Goal: Task Accomplishment & Management: Manage account settings

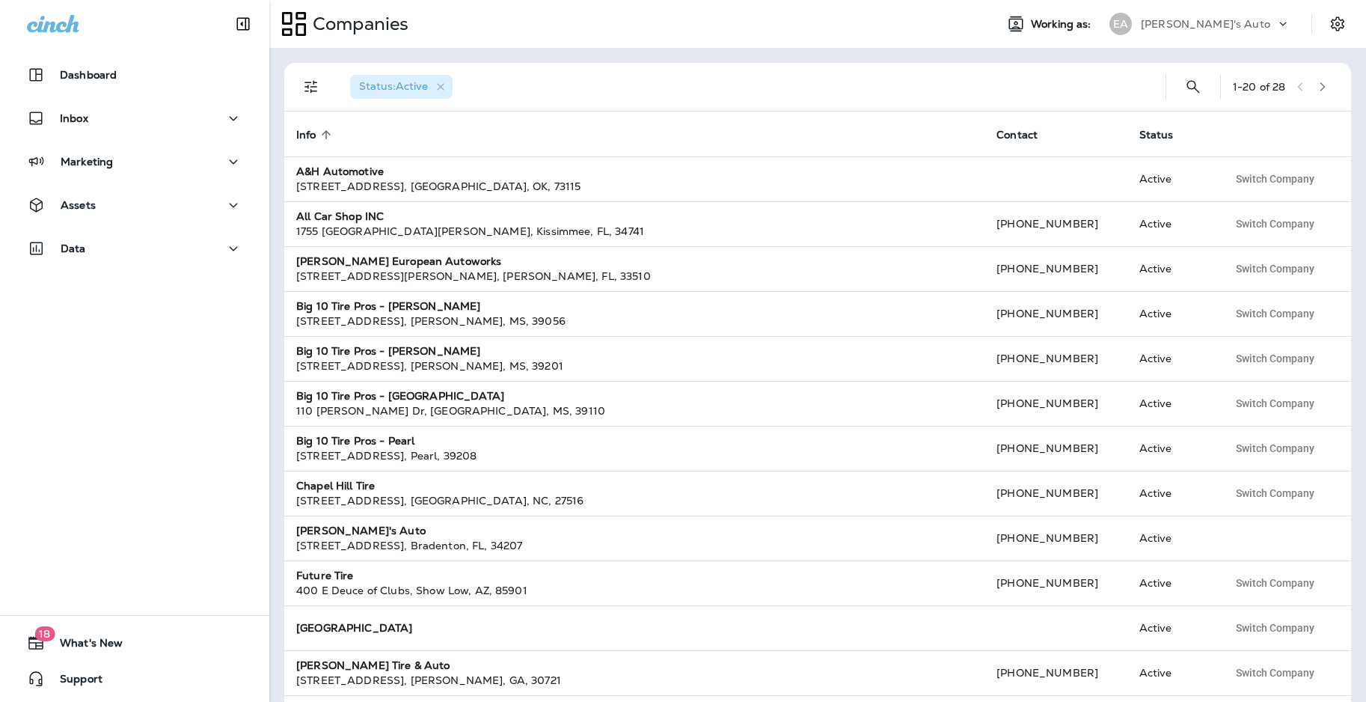
click at [1206, 25] on div "[PERSON_NAME]'s Auto" at bounding box center [1208, 24] width 135 height 22
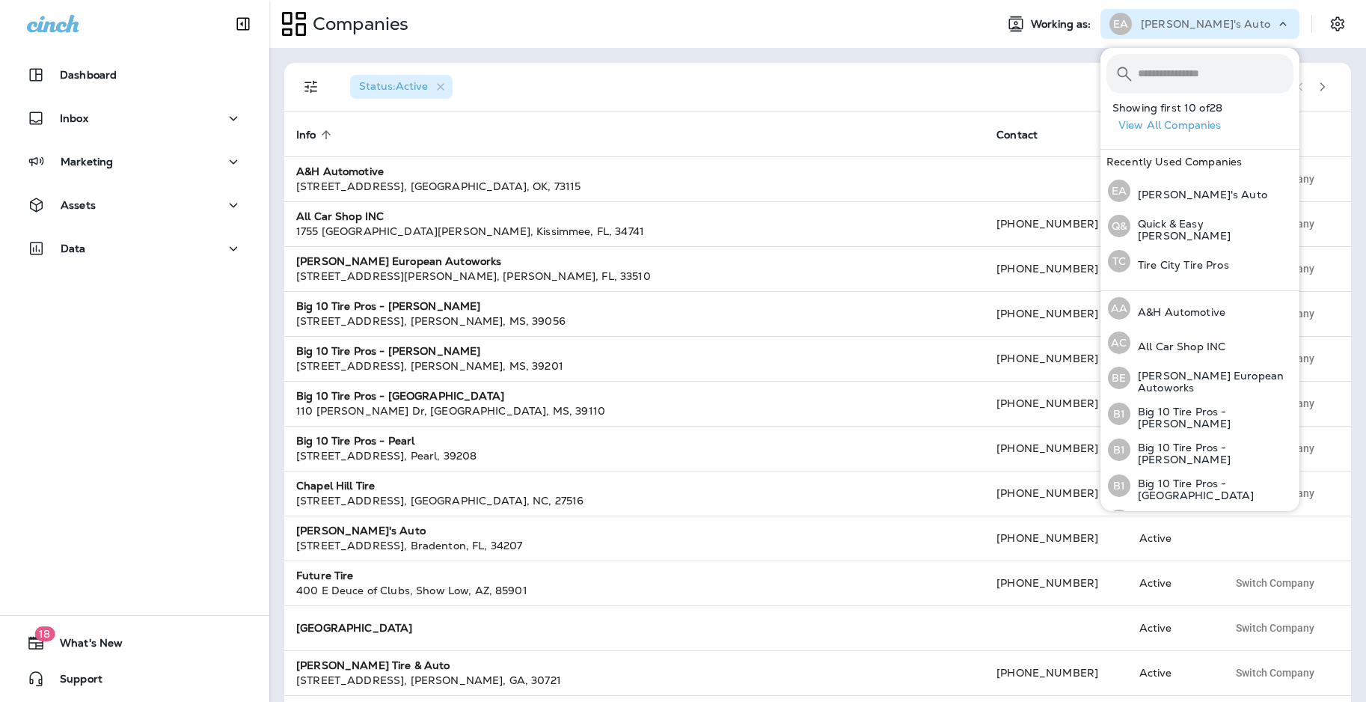
click at [926, 83] on div "Status : Active" at bounding box center [745, 87] width 815 height 48
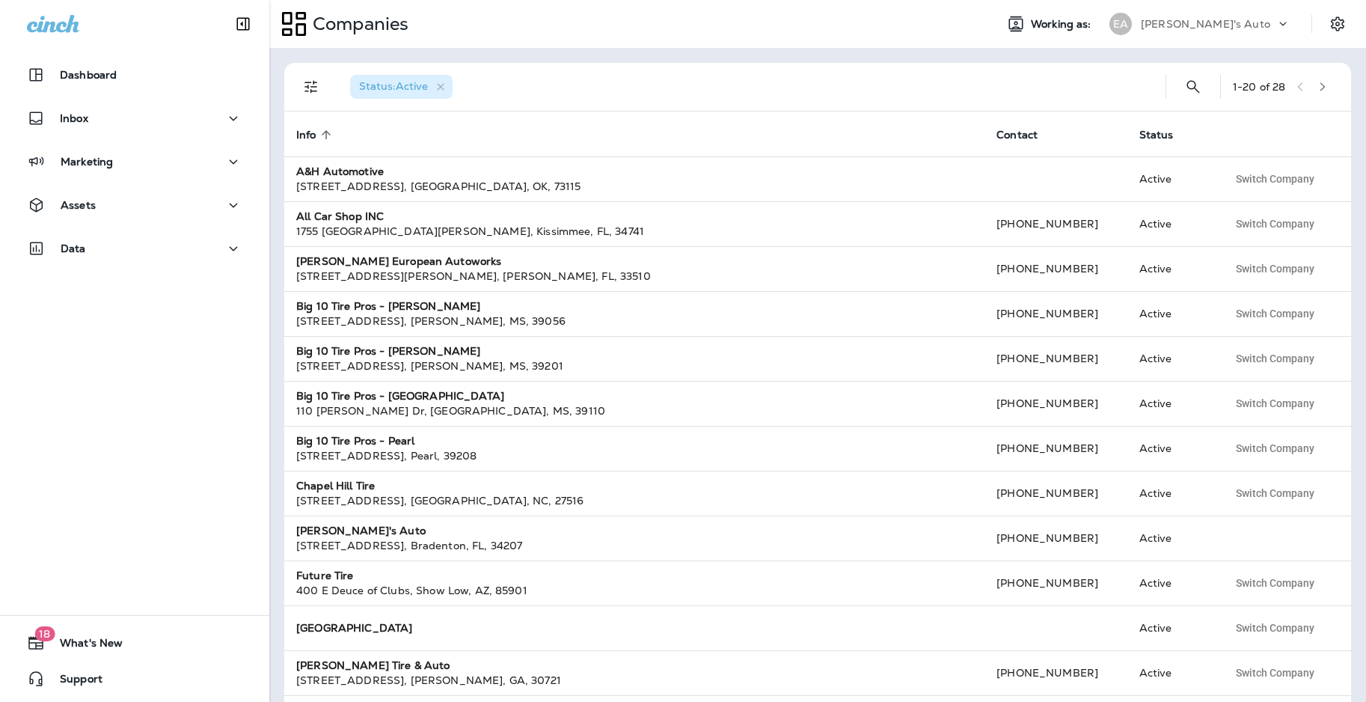
click at [1177, 26] on p "[PERSON_NAME]'s Auto" at bounding box center [1205, 24] width 129 height 12
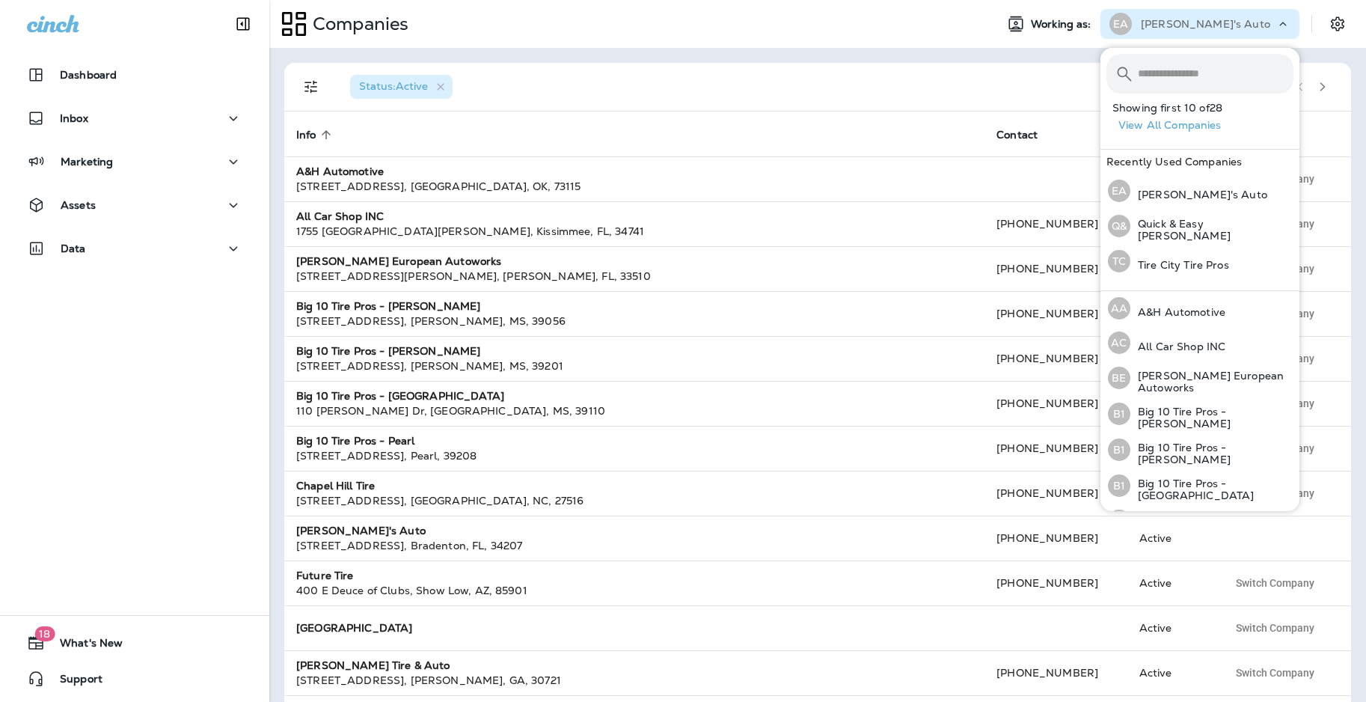
click at [1157, 69] on input "text" at bounding box center [1216, 74] width 156 height 40
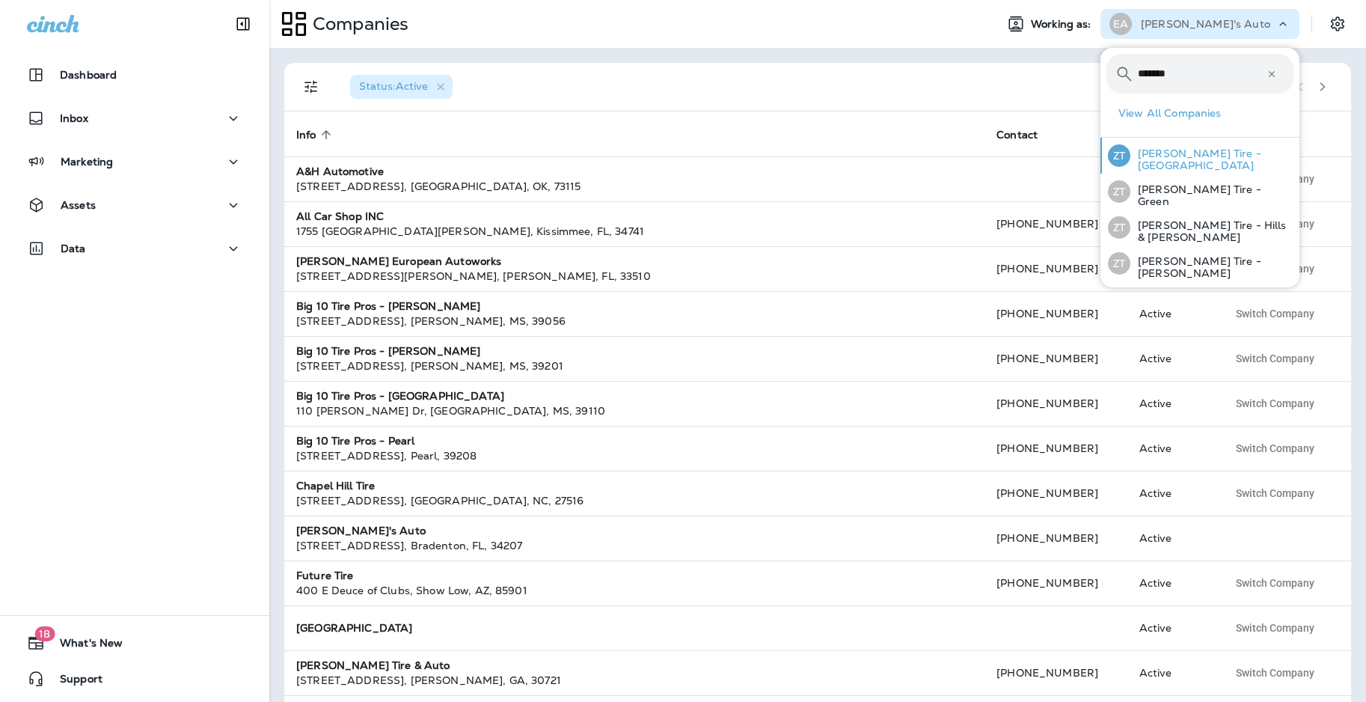
type input "*******"
click at [1170, 162] on p "[PERSON_NAME] Tire - [GEOGRAPHIC_DATA]" at bounding box center [1211, 159] width 163 height 24
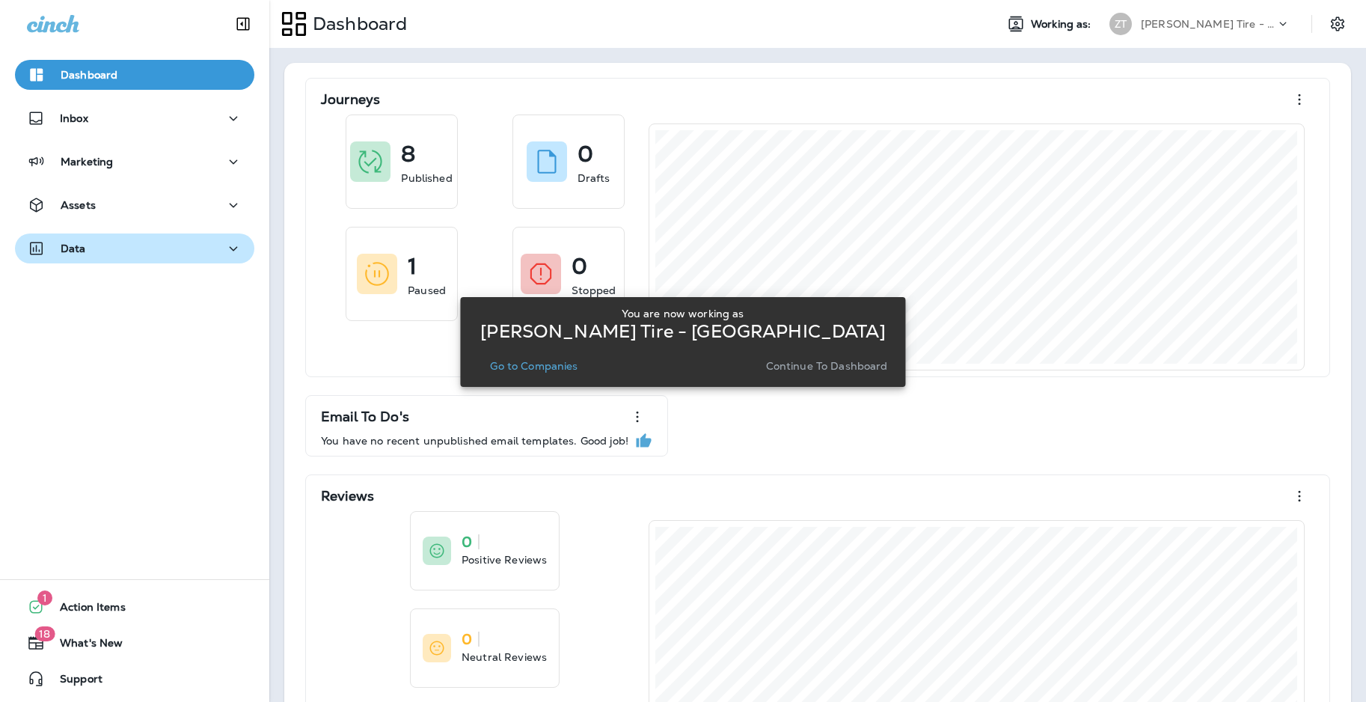
click at [95, 257] on button "Data" at bounding box center [134, 248] width 239 height 30
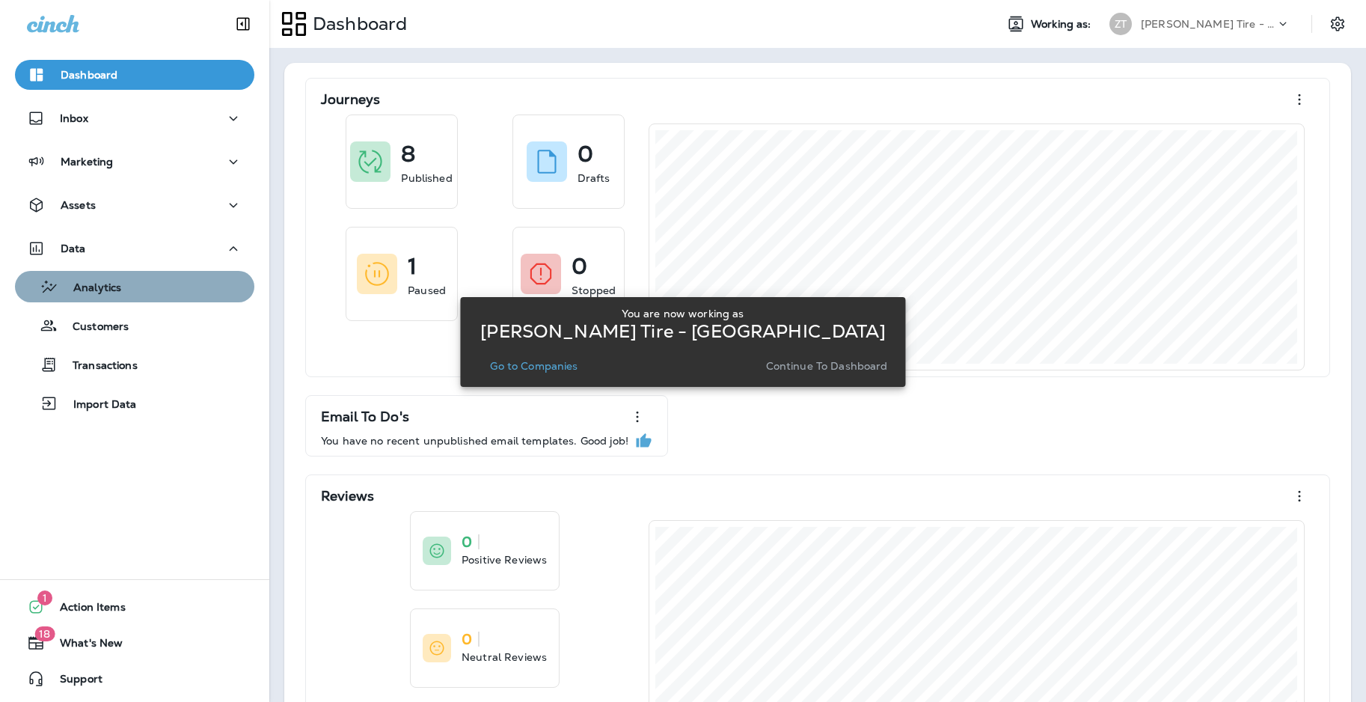
click at [102, 291] on p "Analytics" at bounding box center [89, 288] width 63 height 14
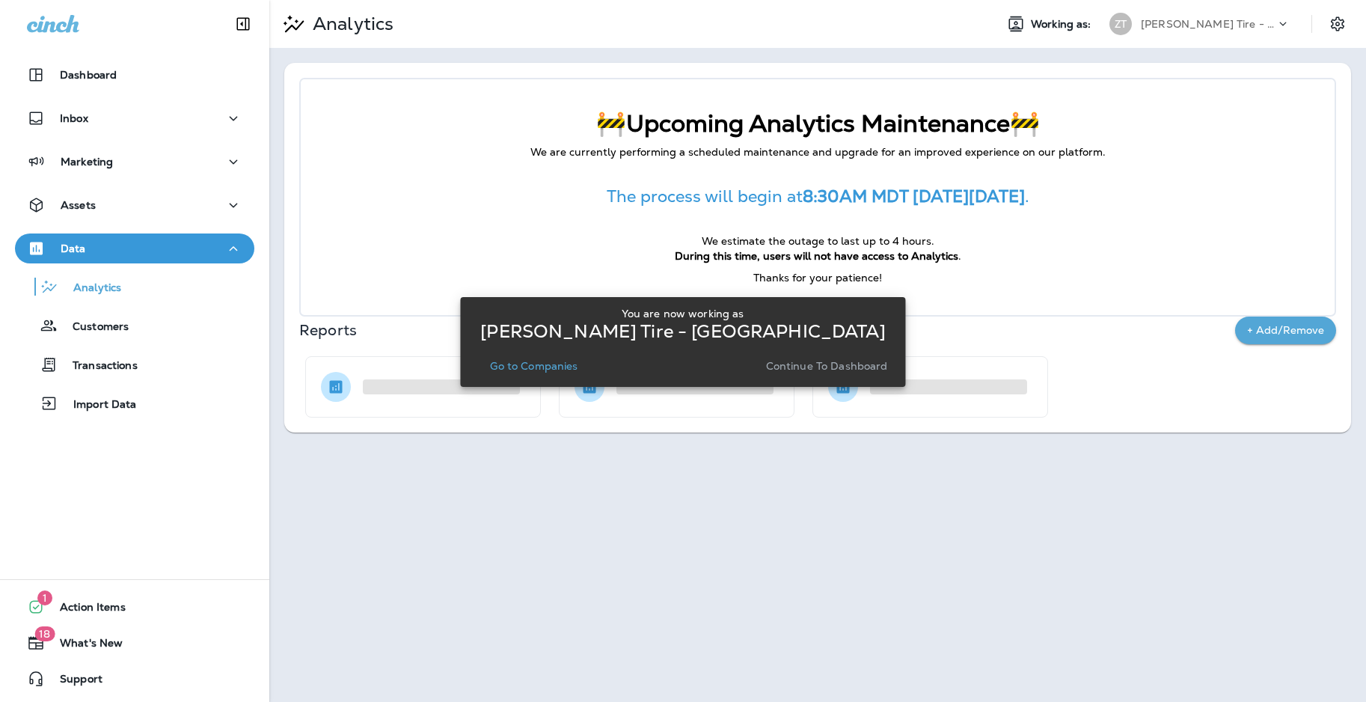
click at [652, 479] on div "You are now working as [PERSON_NAME] Tire - [GEOGRAPHIC_DATA] Go to Companies C…" at bounding box center [682, 342] width 445 height 684
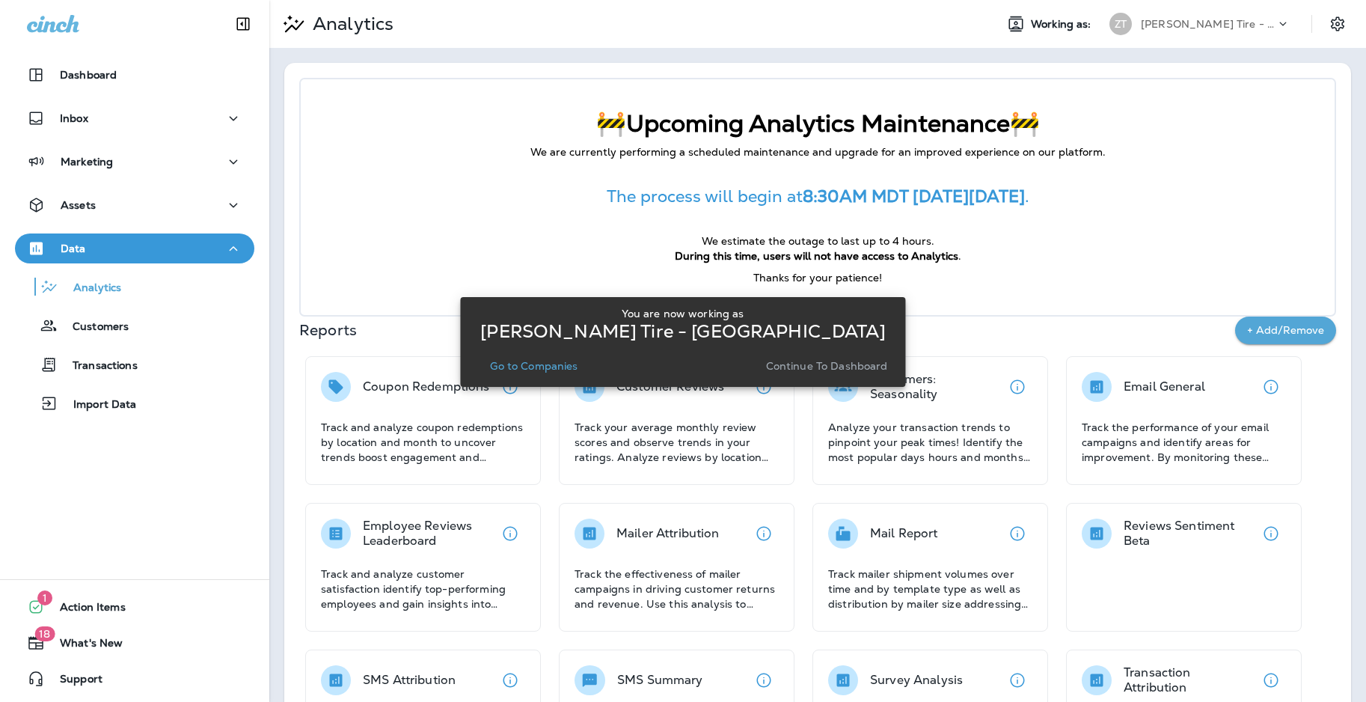
click at [809, 368] on p "Continue to Dashboard" at bounding box center [827, 366] width 122 height 12
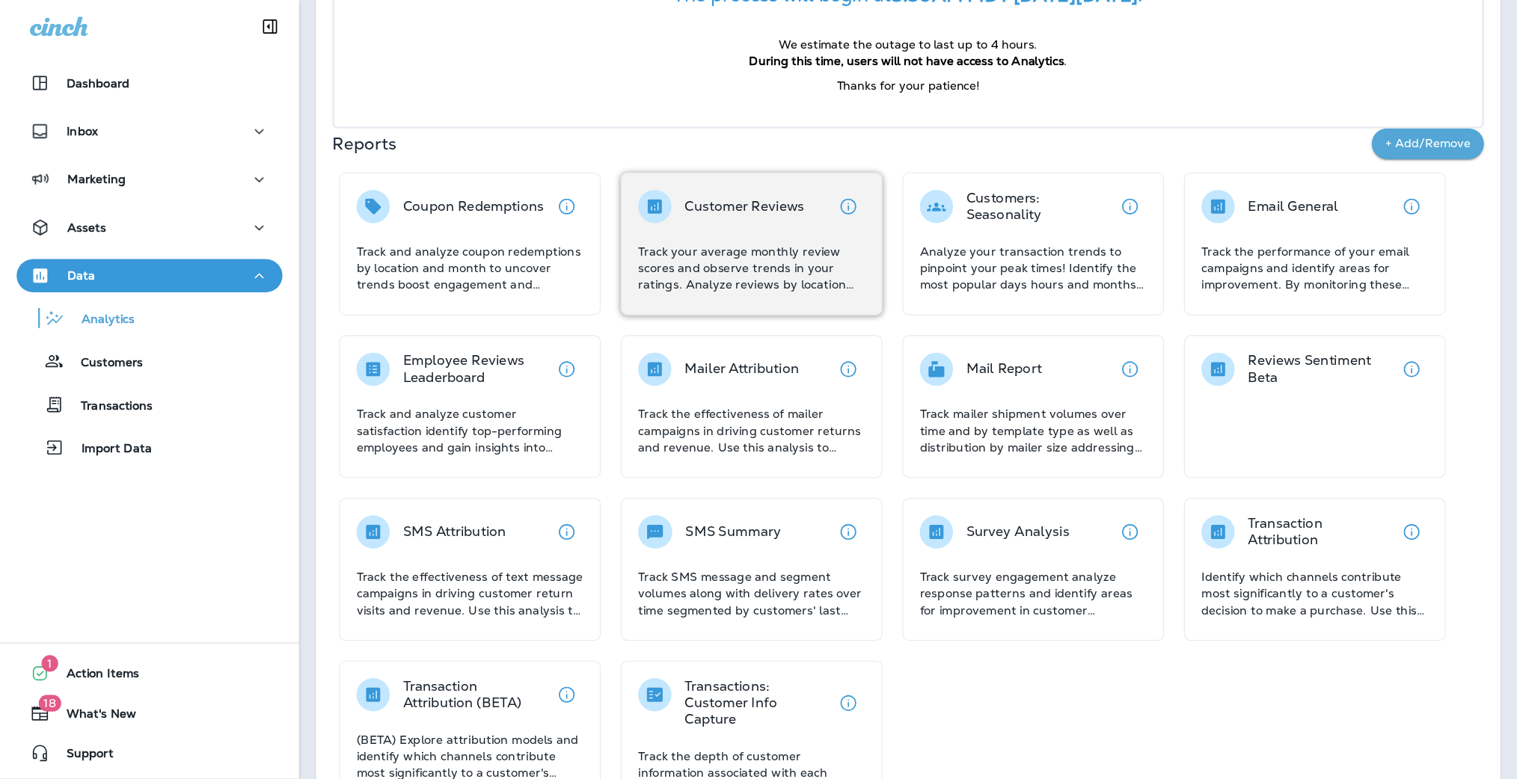
scroll to position [253, 0]
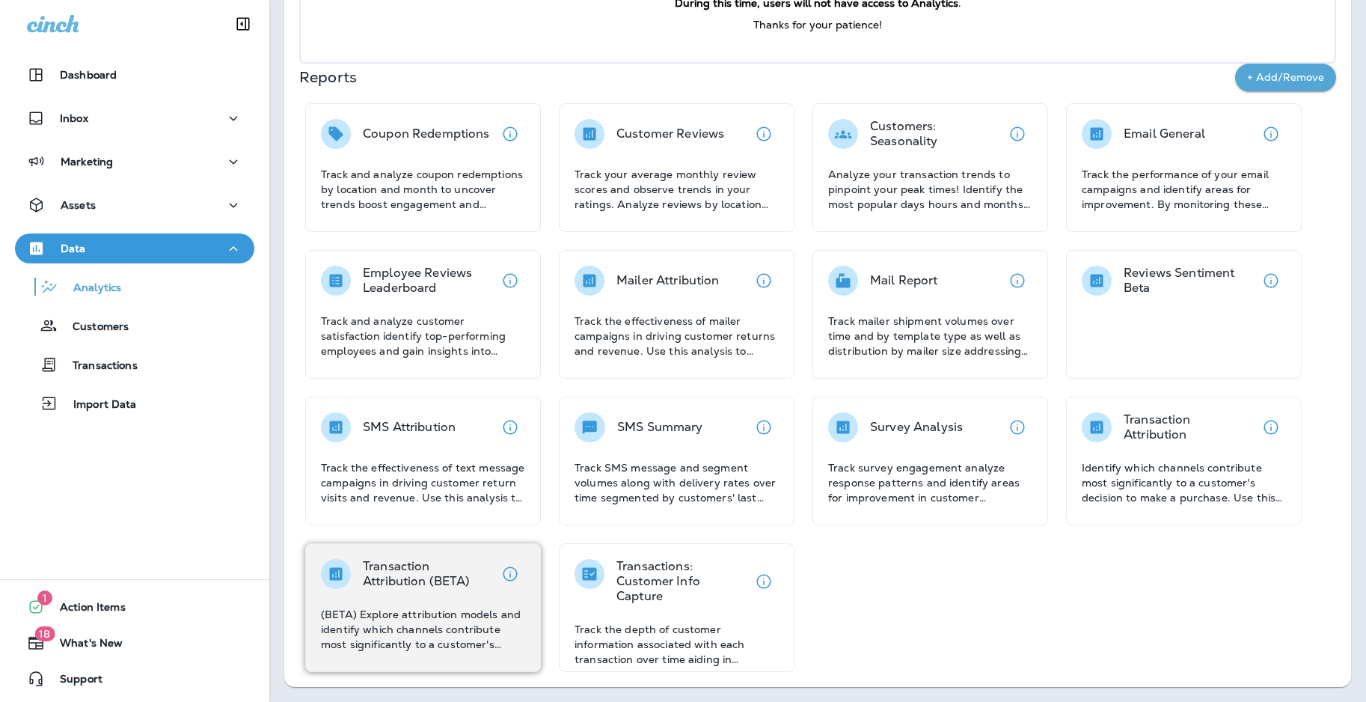
click at [415, 604] on div "Transaction Attribution (BETA) (BETA) Explore attribution models and identify w…" at bounding box center [423, 605] width 204 height 93
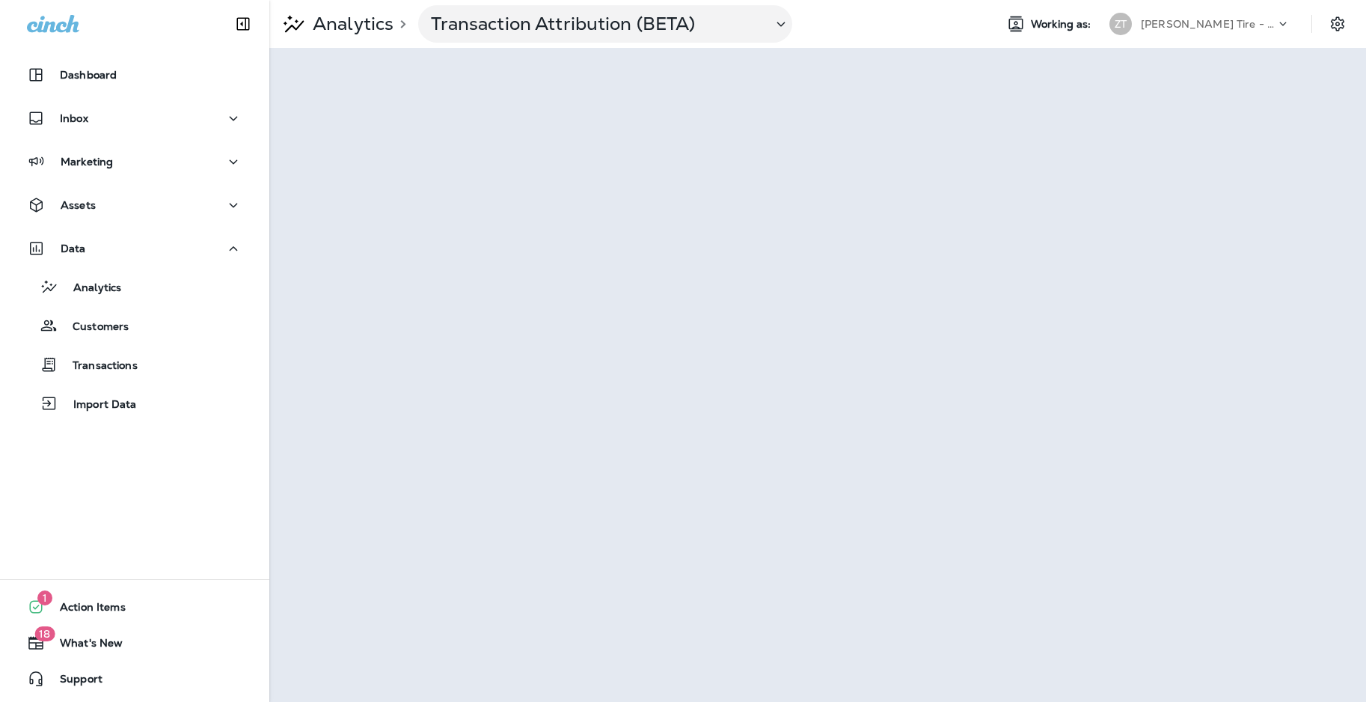
click at [869, 25] on div "Analytics > Transaction Attribution (BETA)" at bounding box center [626, 23] width 714 height 37
click at [859, 44] on div "Analytics > Transaction Attribution (BETA) Working as: [PERSON_NAME] Tire - [GE…" at bounding box center [817, 24] width 1097 height 48
click at [1282, 20] on icon at bounding box center [1282, 23] width 15 height 15
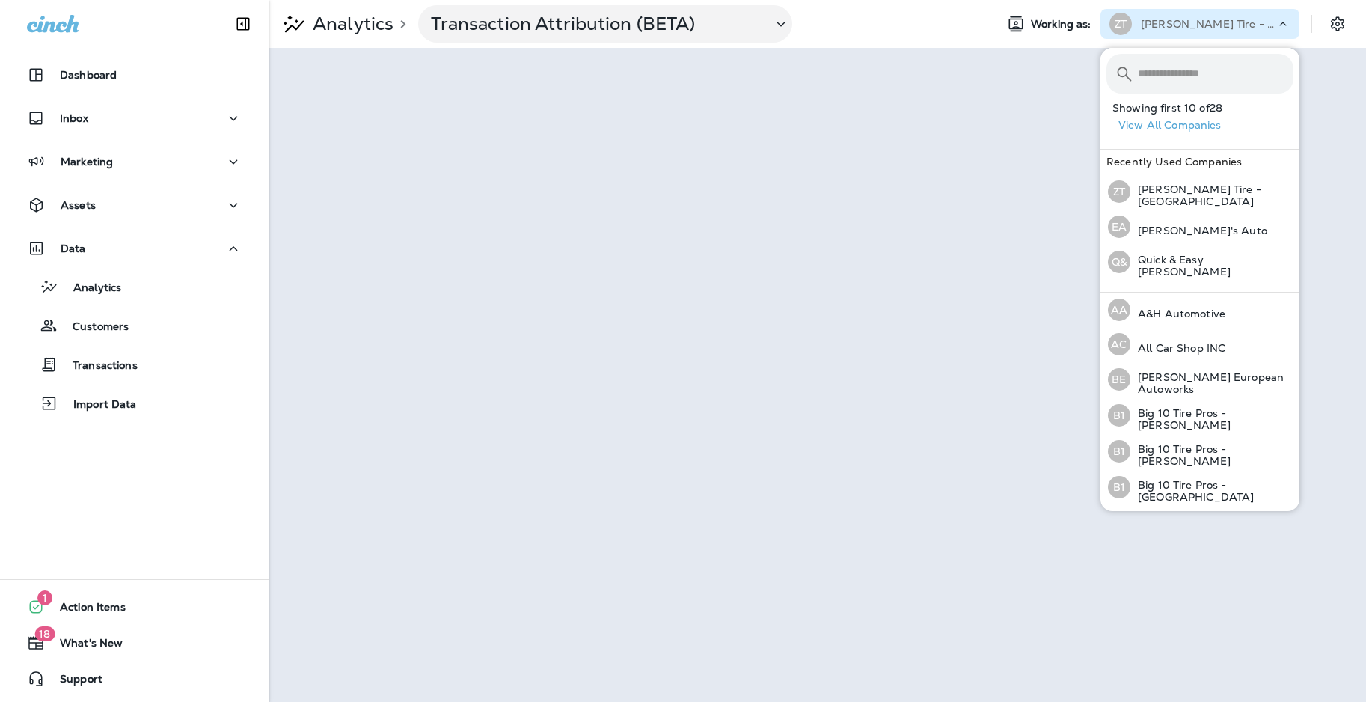
click at [940, 42] on div "Analytics > Transaction Attribution (BETA)" at bounding box center [626, 23] width 714 height 37
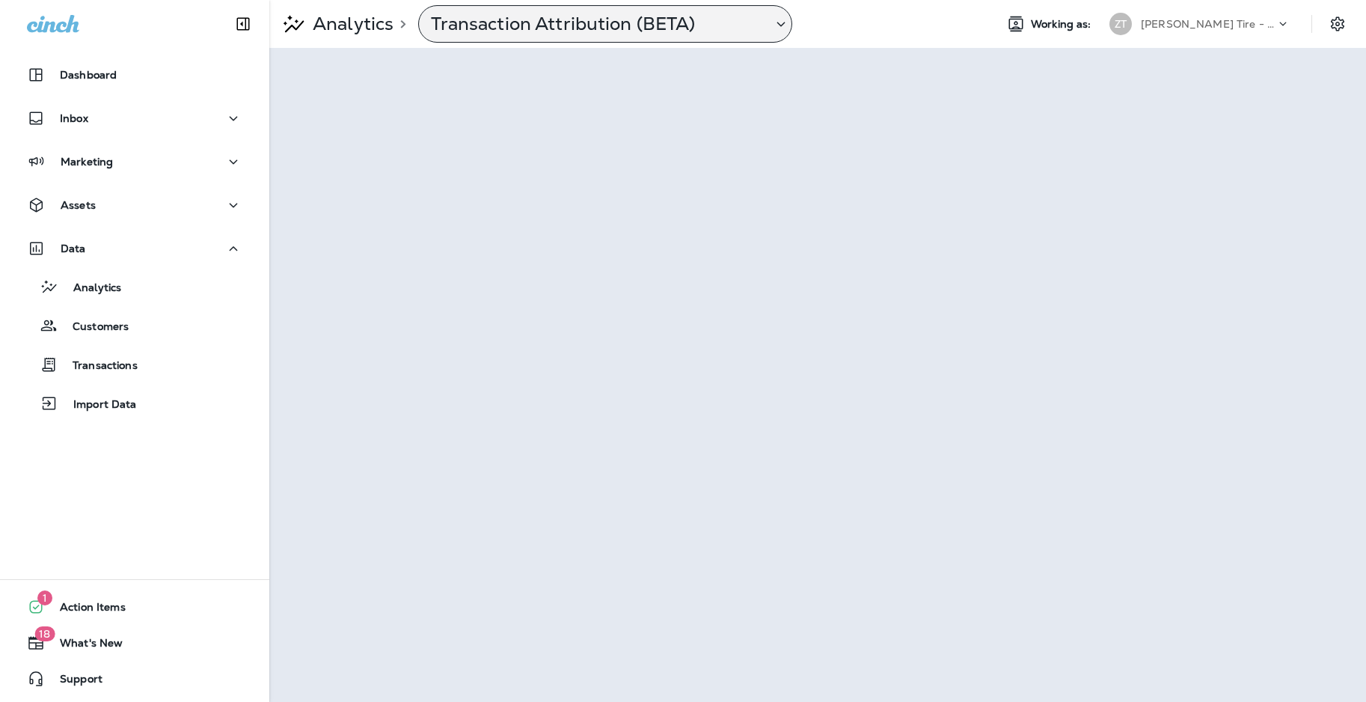
click at [650, 26] on p "Transaction Attribution (BETA)" at bounding box center [595, 24] width 329 height 22
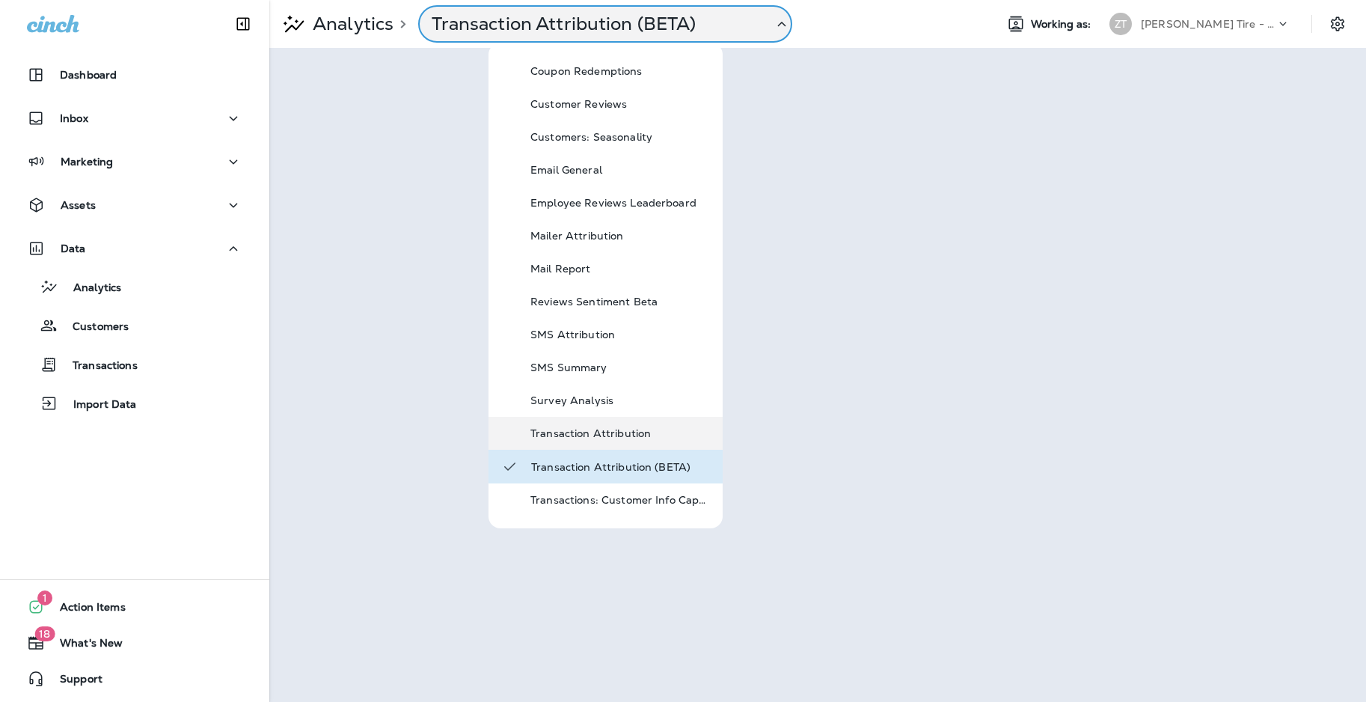
click at [592, 427] on p "Transaction Attribution" at bounding box center [620, 433] width 180 height 12
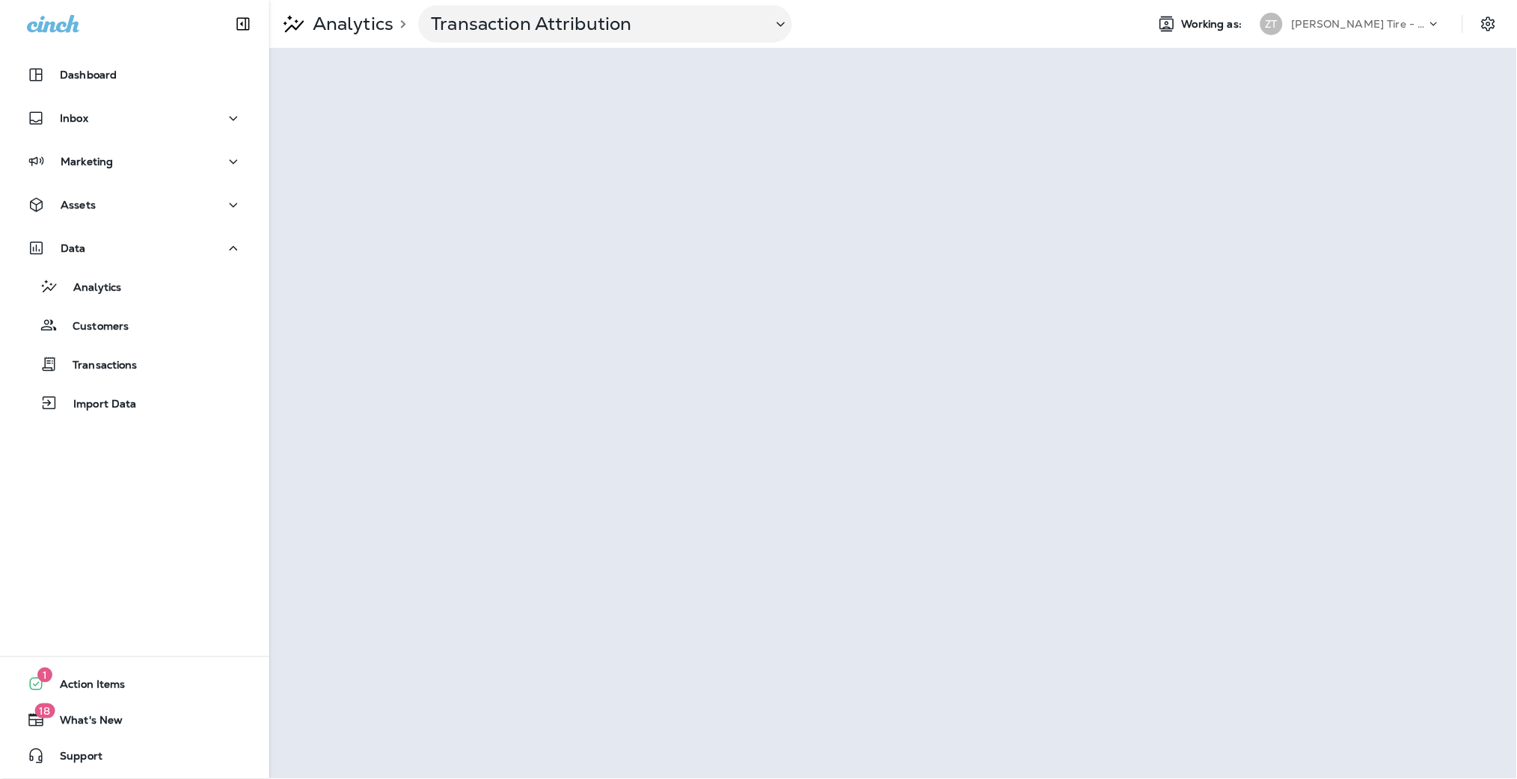
click at [1365, 29] on p "[PERSON_NAME] Tire - [GEOGRAPHIC_DATA]" at bounding box center [1359, 24] width 135 height 12
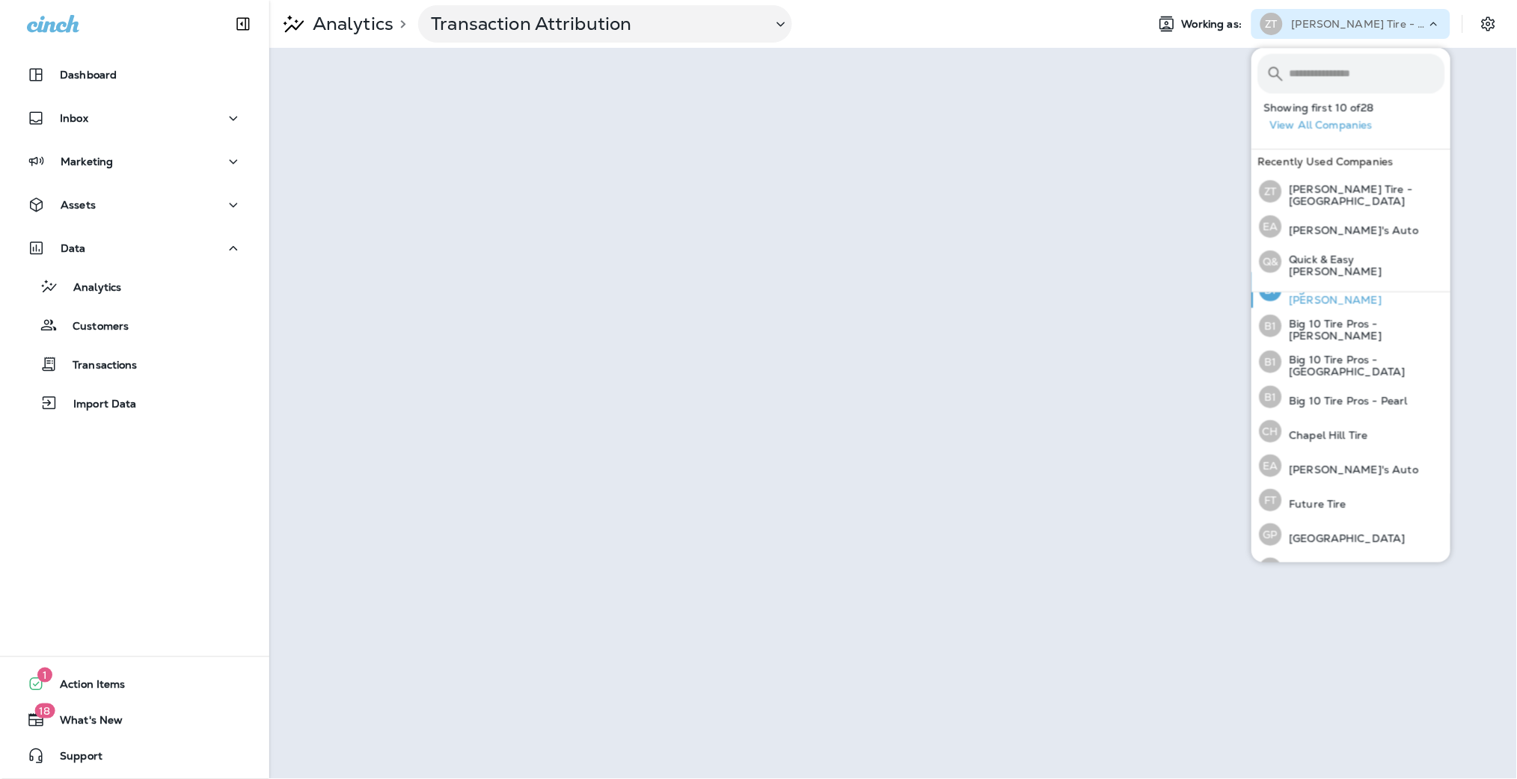
scroll to position [133, 0]
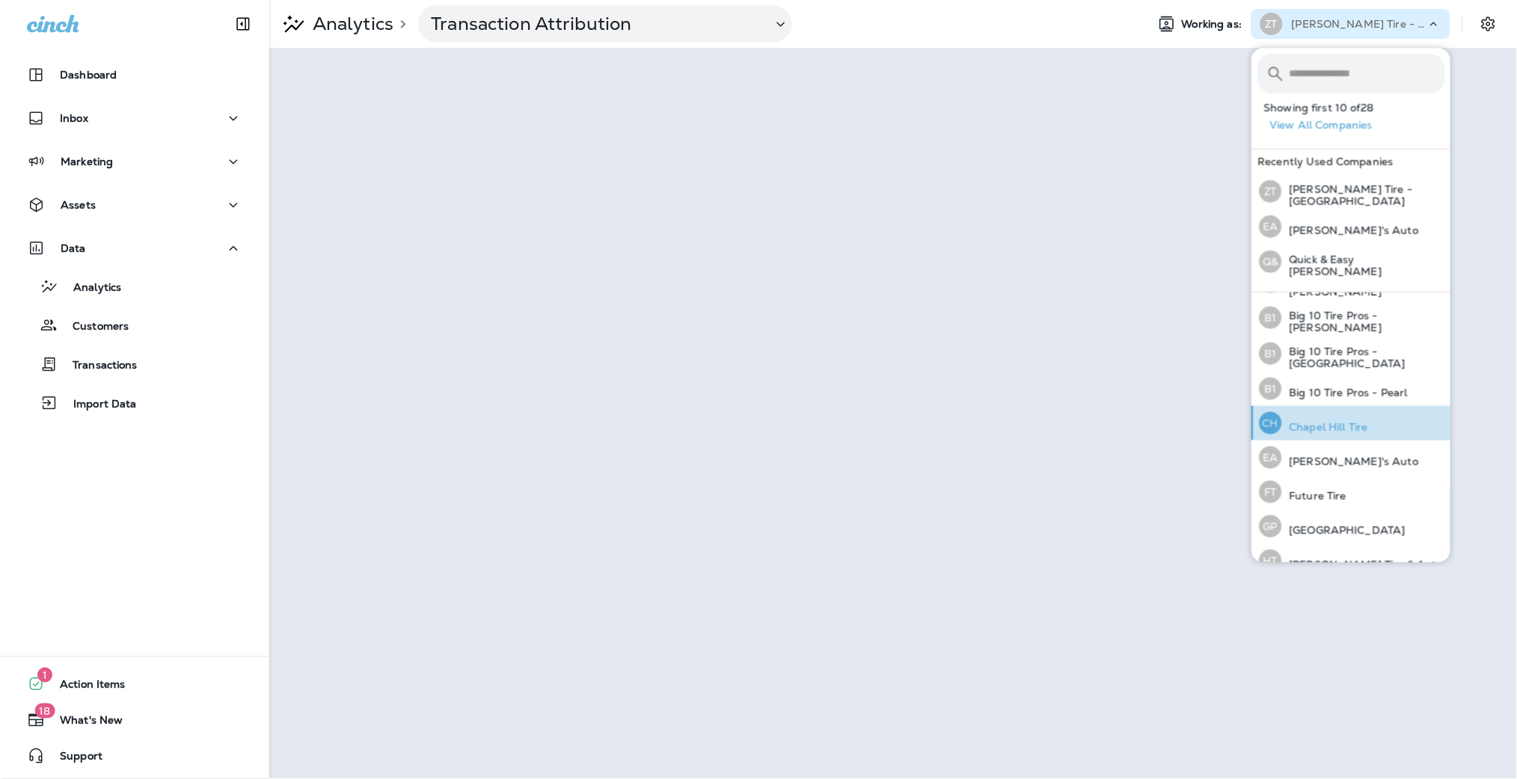
click at [1311, 426] on p "Chapel Hill Tire" at bounding box center [1324, 427] width 86 height 12
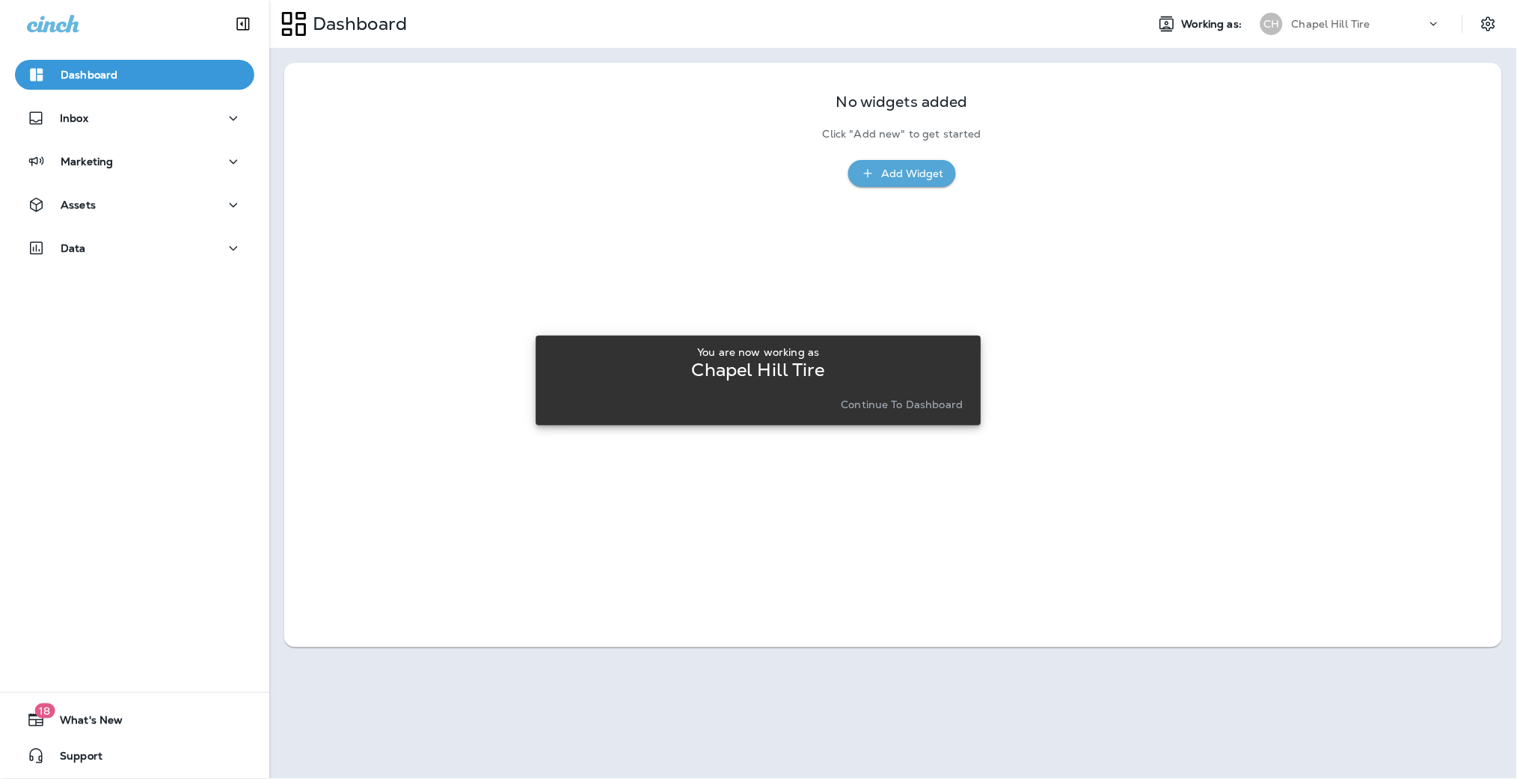
click at [888, 407] on p "Continue to Dashboard" at bounding box center [903, 405] width 122 height 12
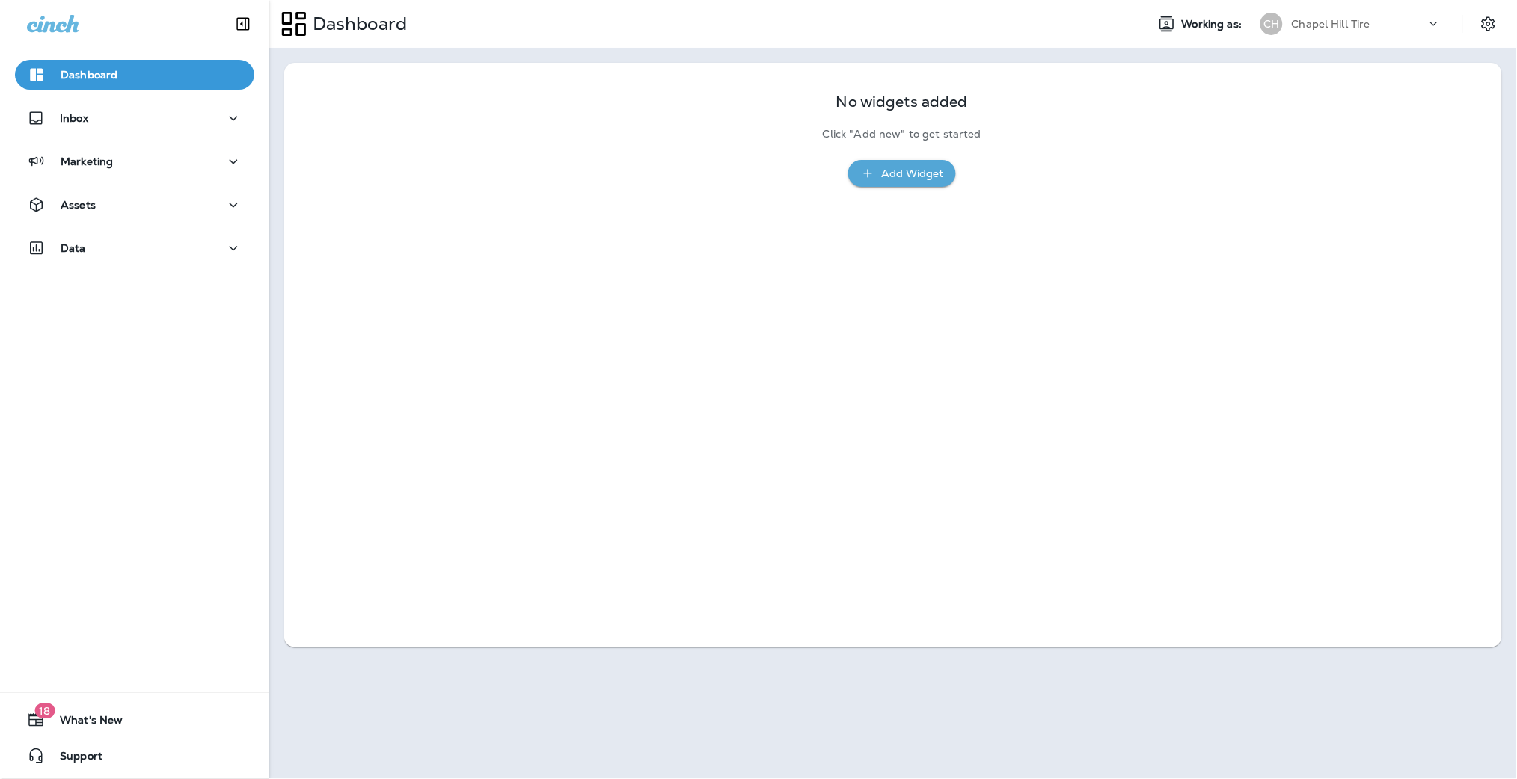
click at [1326, 26] on p "Chapel Hill Tire" at bounding box center [1331, 24] width 79 height 12
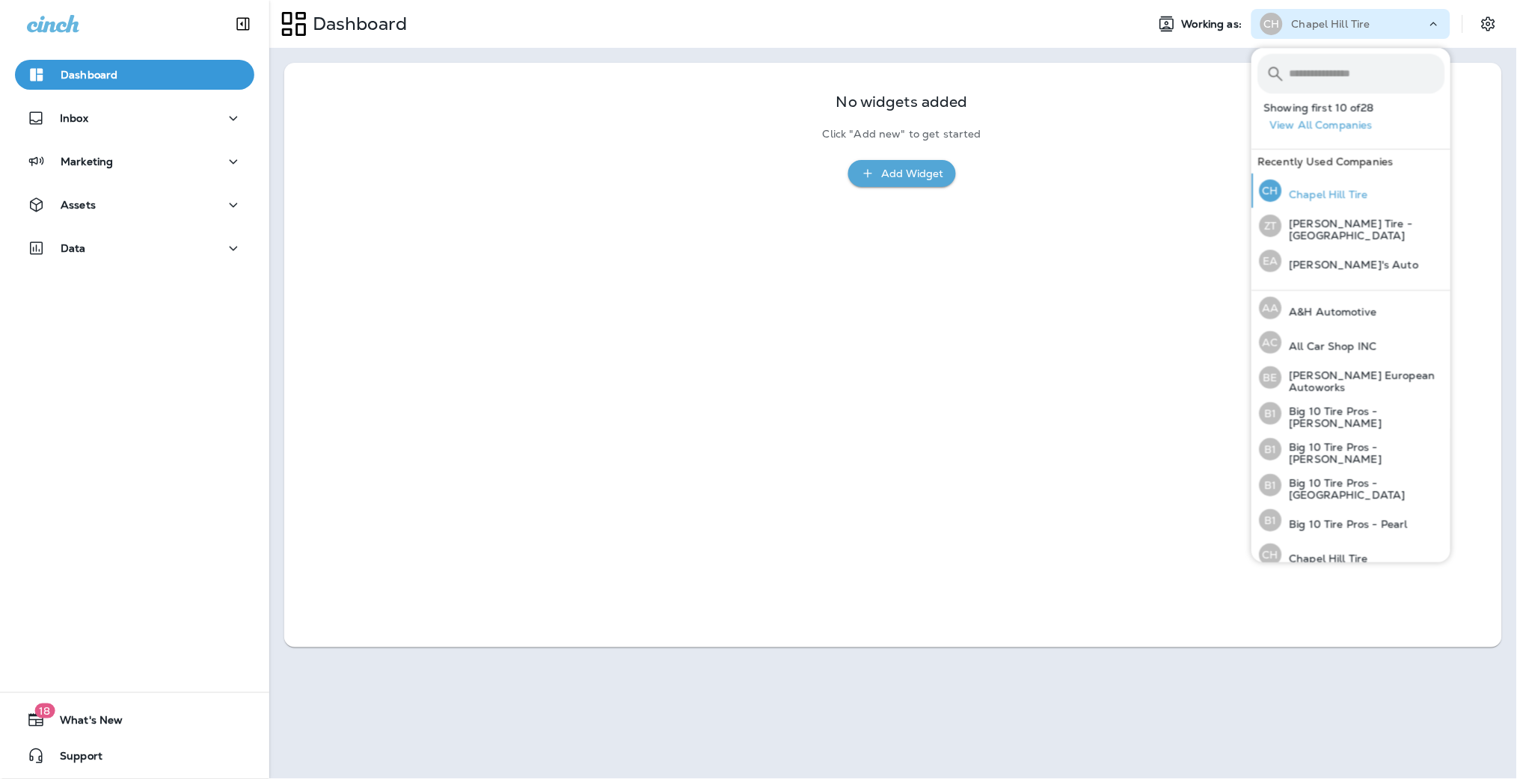
click at [1305, 196] on p "Chapel Hill Tire" at bounding box center [1324, 195] width 86 height 12
click at [1011, 251] on div "No widgets added Click "Add new" to get started Add Widget" at bounding box center [893, 355] width 1218 height 585
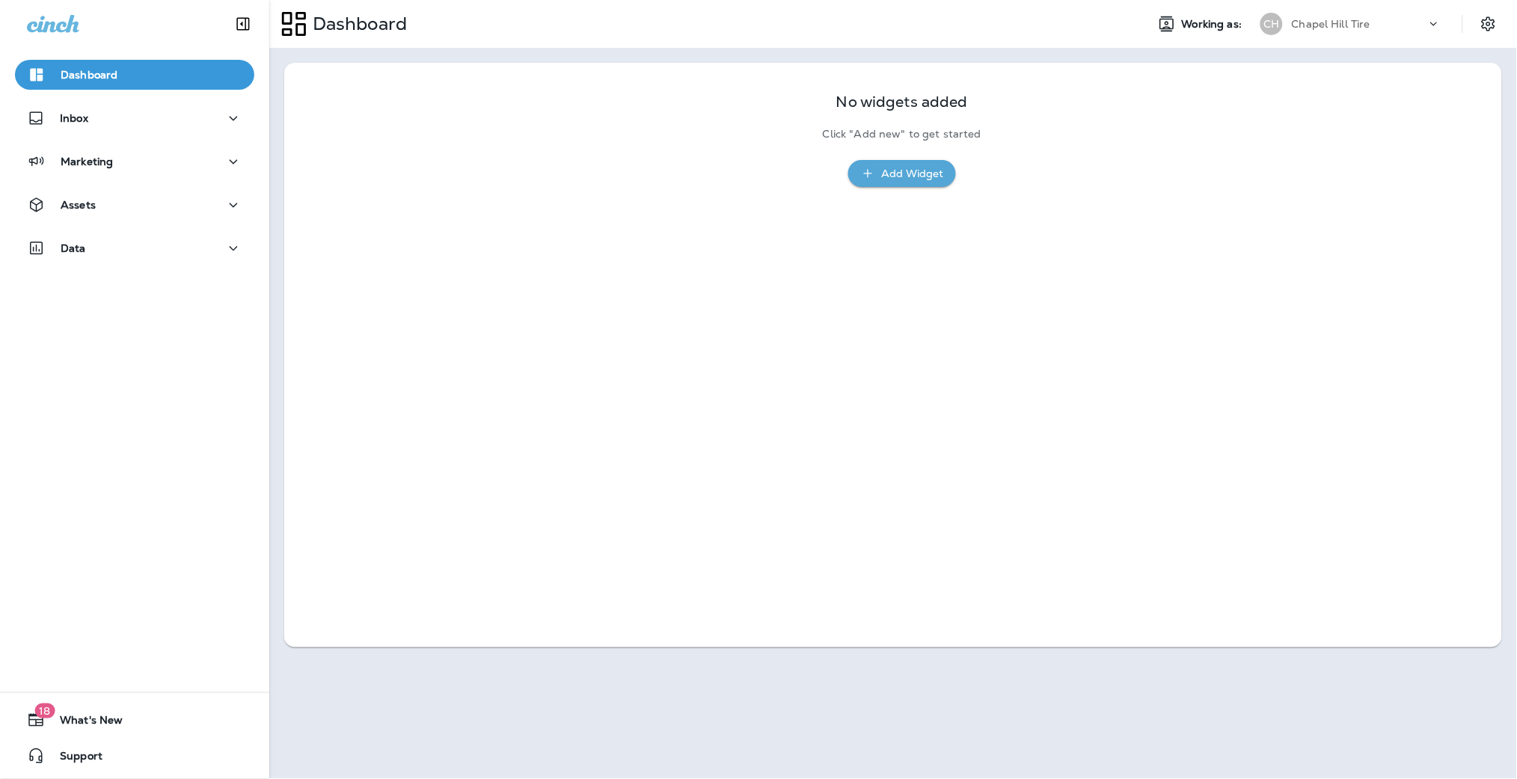
click at [569, 194] on div "No widgets added Click "Add new" to get started Add Widget" at bounding box center [893, 132] width 1218 height 139
click at [128, 240] on div "Data" at bounding box center [134, 248] width 215 height 19
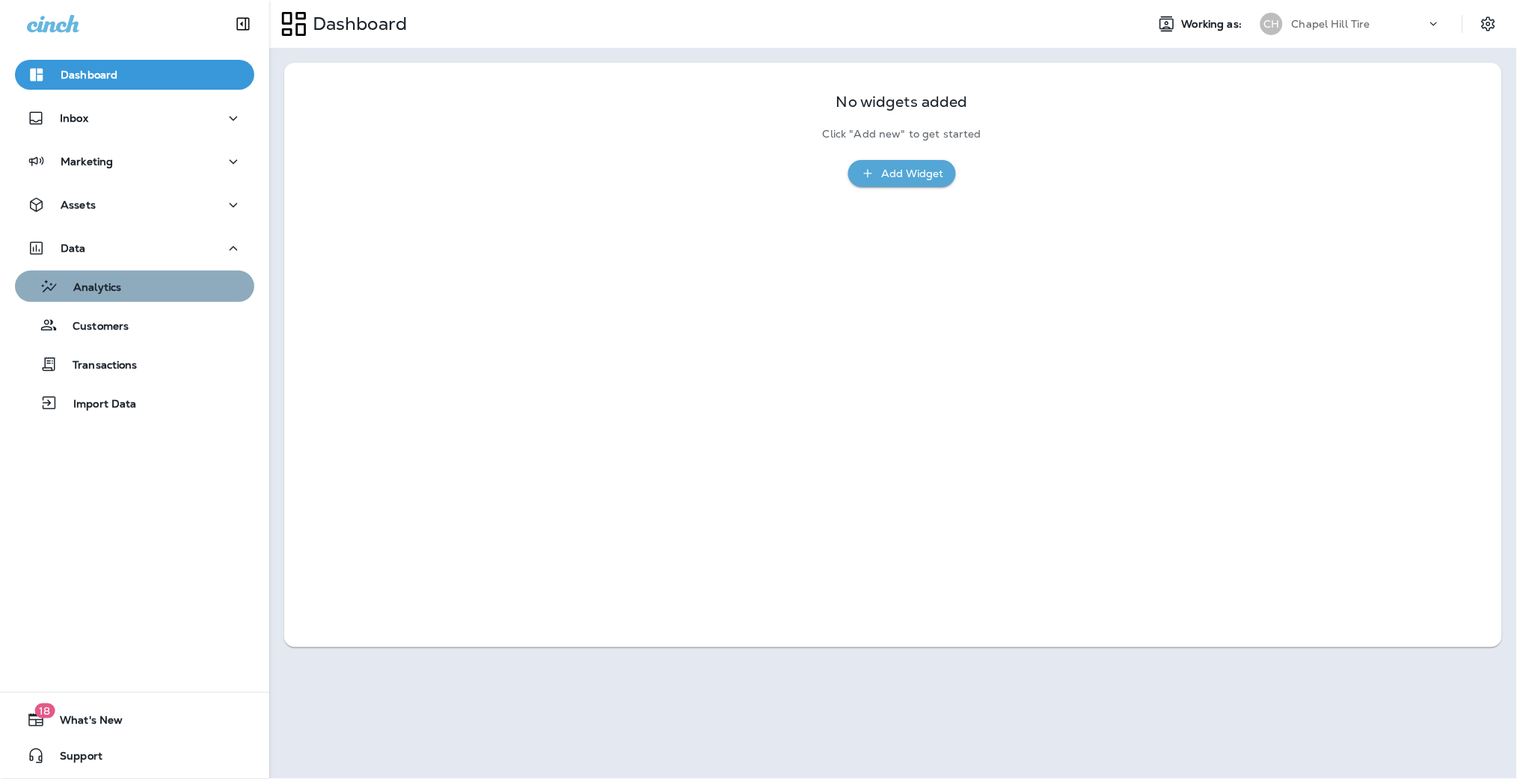
click at [126, 284] on div "Analytics" at bounding box center [134, 286] width 227 height 22
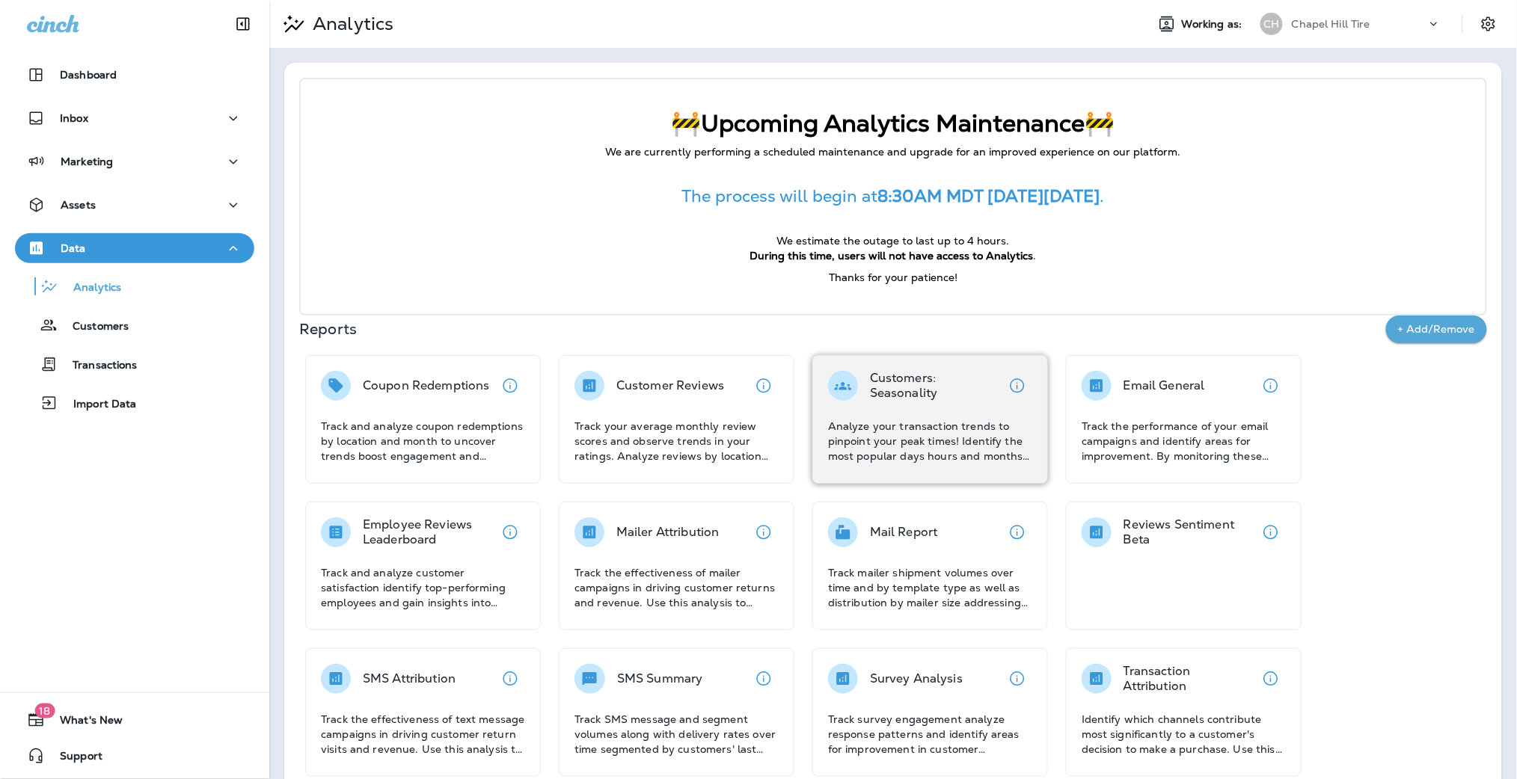
scroll to position [174, 0]
